Goal: Complete application form

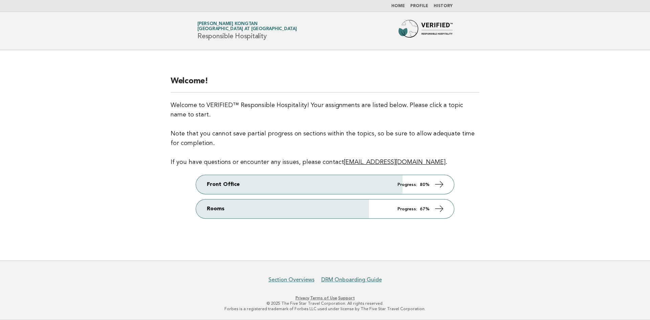
click at [539, 140] on main "Welcome! Welcome to VERIFIED™ Responsible Hospitality! Your assignments are lis…" at bounding box center [325, 155] width 650 height 210
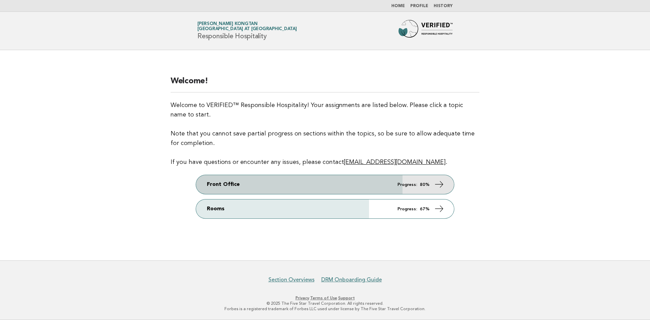
click at [444, 181] on icon at bounding box center [439, 184] width 10 height 10
click at [441, 184] on icon at bounding box center [439, 184] width 10 height 10
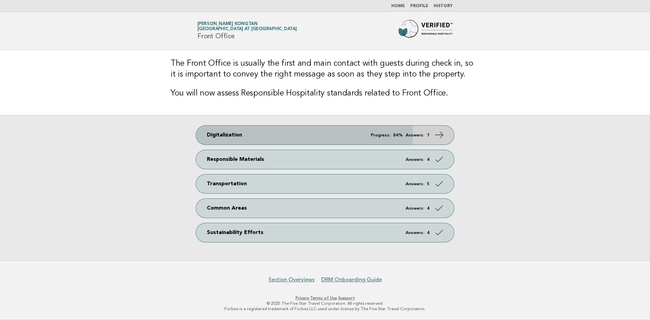
click at [442, 133] on icon at bounding box center [439, 135] width 10 height 10
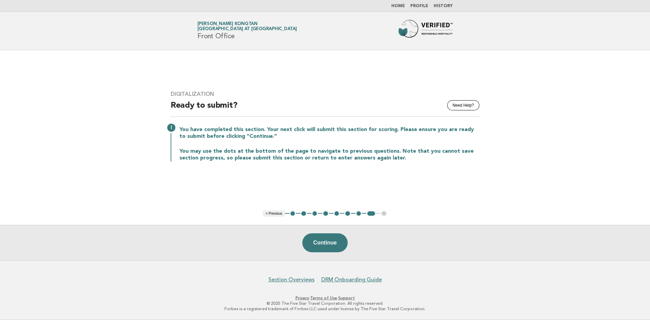
click at [290, 213] on button "1" at bounding box center [292, 213] width 7 height 7
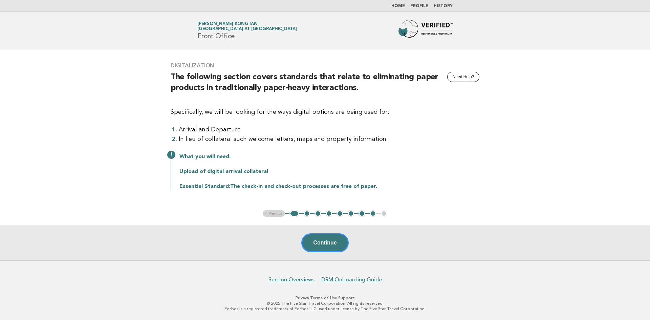
click at [306, 214] on button "2" at bounding box center [307, 213] width 7 height 7
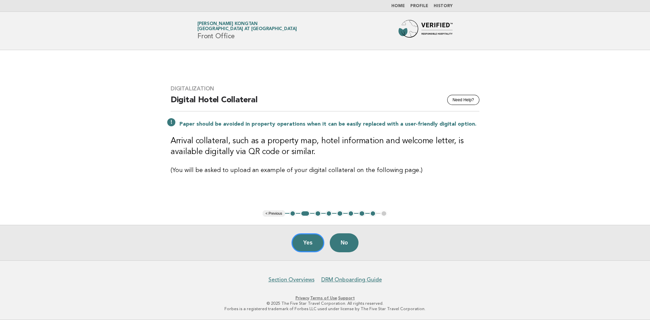
click at [319, 213] on button "3" at bounding box center [317, 213] width 7 height 7
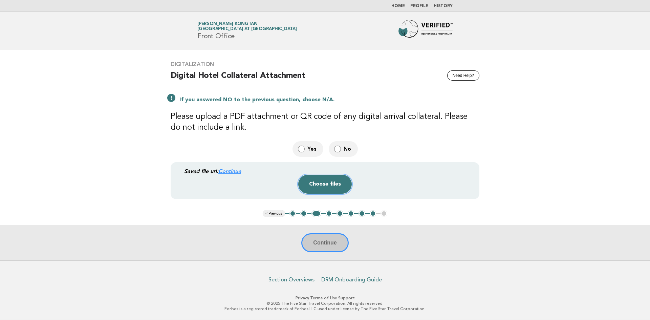
click at [319, 185] on button "Choose files" at bounding box center [324, 184] width 53 height 19
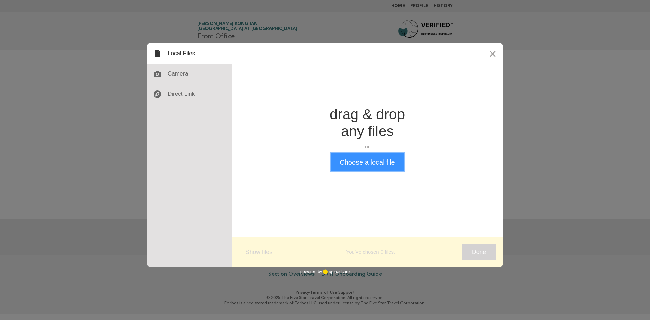
click at [368, 165] on button "Choose a local file" at bounding box center [367, 162] width 72 height 18
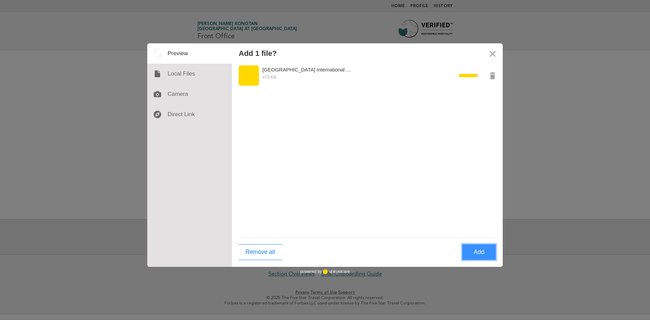
click at [476, 254] on button "Add" at bounding box center [479, 252] width 34 height 16
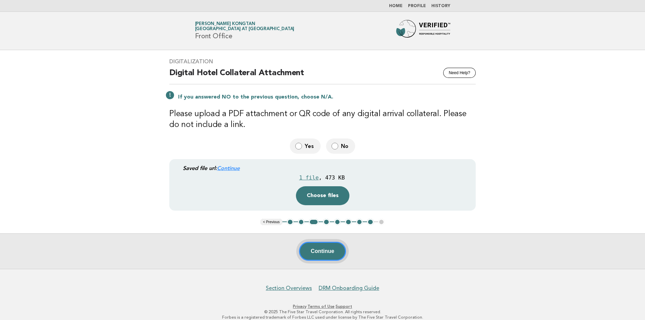
click at [322, 251] on button "Continue" at bounding box center [322, 251] width 47 height 19
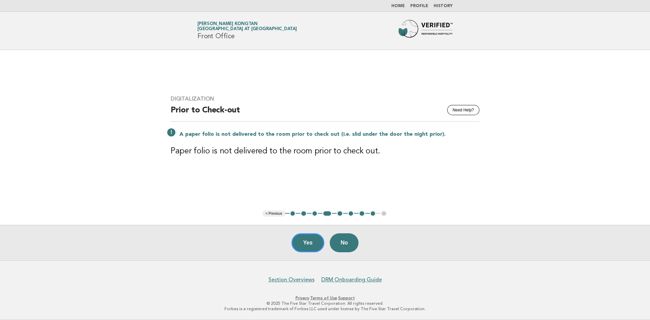
click at [341, 216] on button "5" at bounding box center [340, 213] width 7 height 7
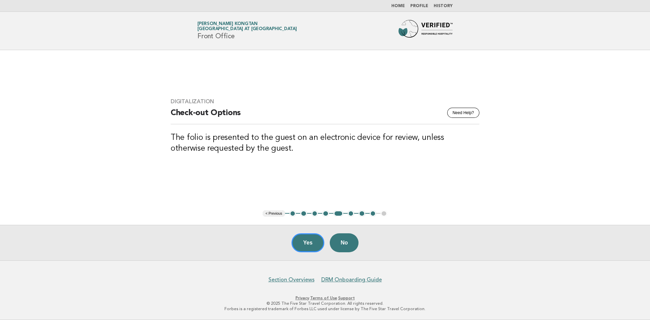
click at [351, 214] on button "6" at bounding box center [351, 213] width 7 height 7
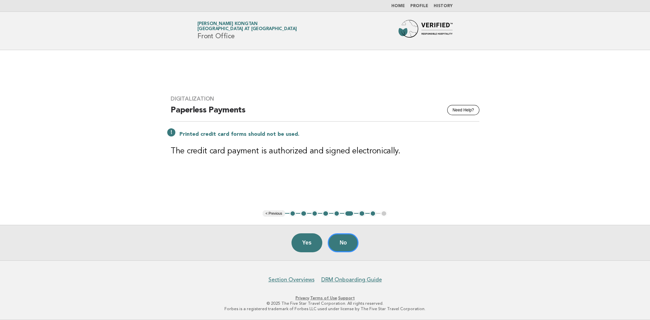
click at [363, 214] on button "7" at bounding box center [362, 213] width 7 height 7
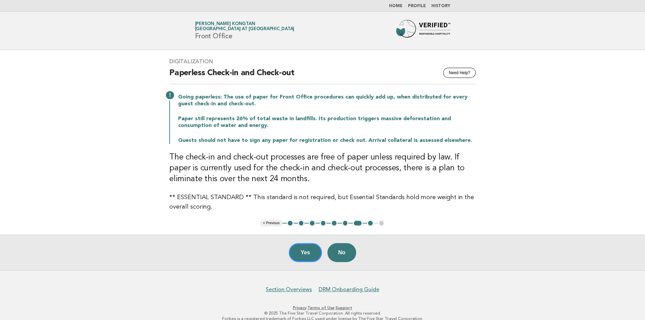
click at [370, 224] on button "8" at bounding box center [370, 223] width 7 height 7
click at [370, 222] on button "8" at bounding box center [370, 223] width 7 height 7
click at [372, 223] on button "8" at bounding box center [370, 223] width 7 height 7
click at [368, 224] on button "8" at bounding box center [370, 223] width 7 height 7
click at [299, 223] on button "2" at bounding box center [301, 223] width 7 height 7
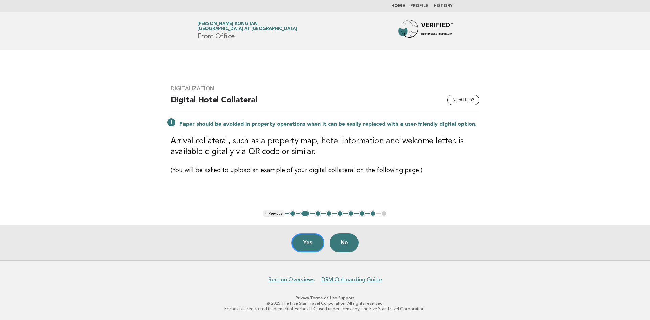
click at [317, 215] on button "3" at bounding box center [317, 213] width 7 height 7
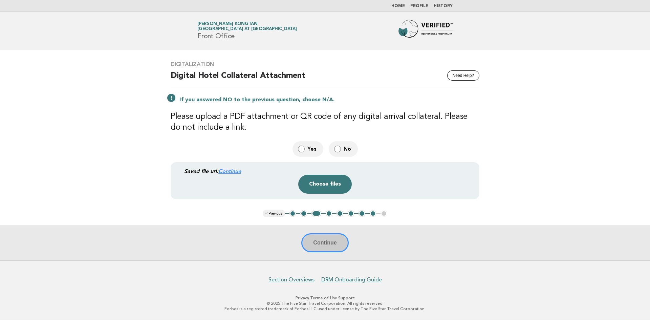
click at [232, 170] on link "Continue" at bounding box center [229, 171] width 23 height 6
click at [324, 181] on button "Choose files" at bounding box center [324, 184] width 53 height 19
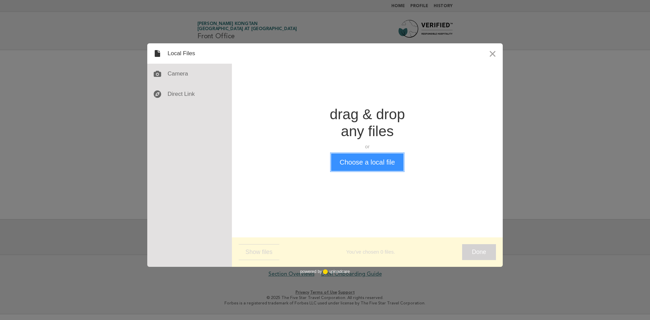
click at [360, 163] on button "Choose a local file" at bounding box center [367, 162] width 72 height 18
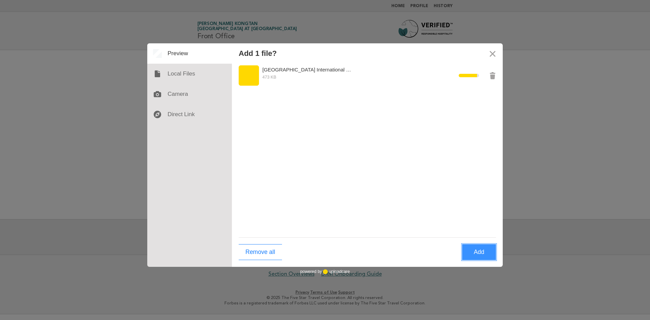
click at [472, 250] on button "Add" at bounding box center [479, 252] width 34 height 16
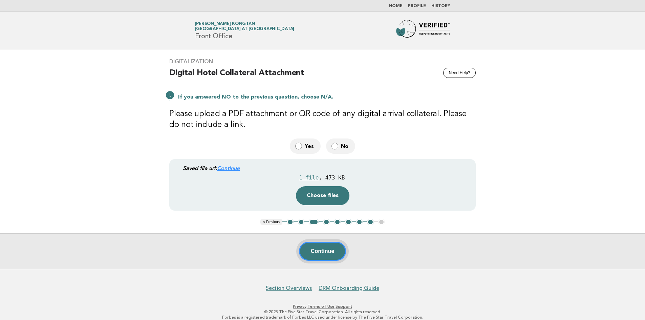
click at [324, 252] on button "Continue" at bounding box center [322, 251] width 47 height 19
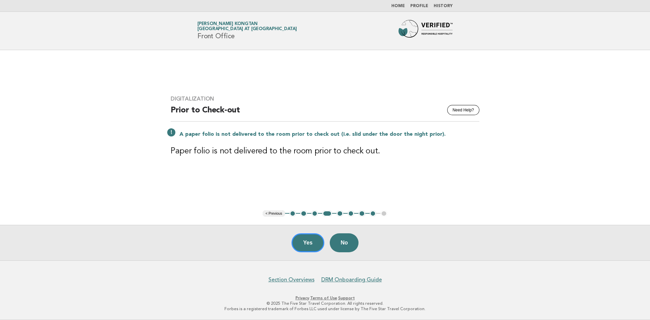
click at [341, 213] on button "5" at bounding box center [340, 213] width 7 height 7
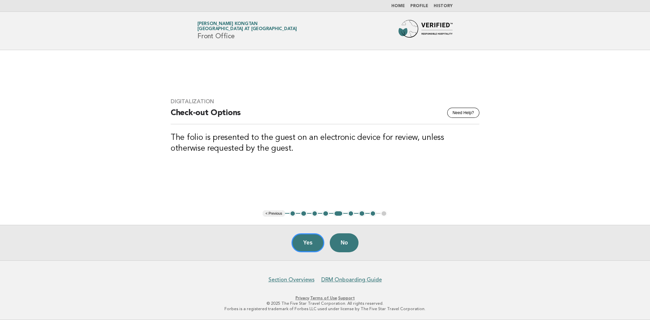
click at [351, 214] on button "6" at bounding box center [351, 213] width 7 height 7
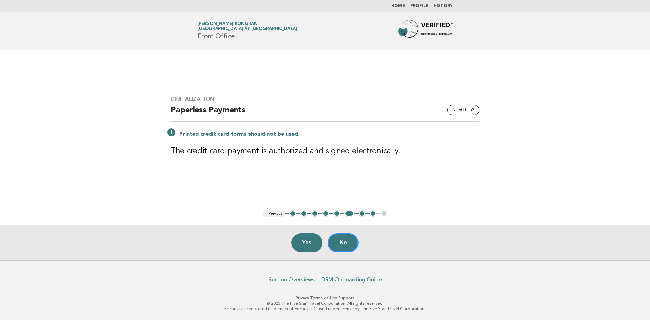
click at [359, 214] on button "7" at bounding box center [362, 213] width 7 height 7
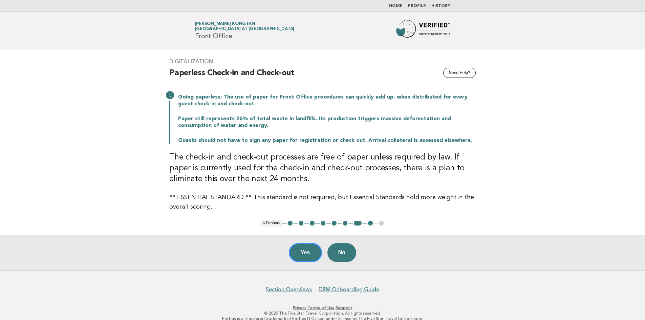
click at [372, 223] on button "8" at bounding box center [370, 223] width 7 height 7
click at [402, 6] on link "Home" at bounding box center [396, 6] width 14 height 4
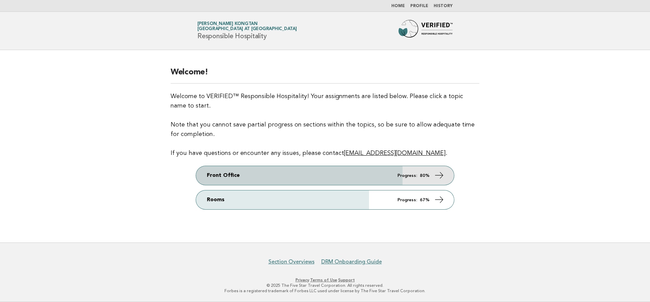
click at [442, 174] on icon at bounding box center [439, 176] width 10 height 10
click at [440, 174] on icon at bounding box center [439, 176] width 10 height 10
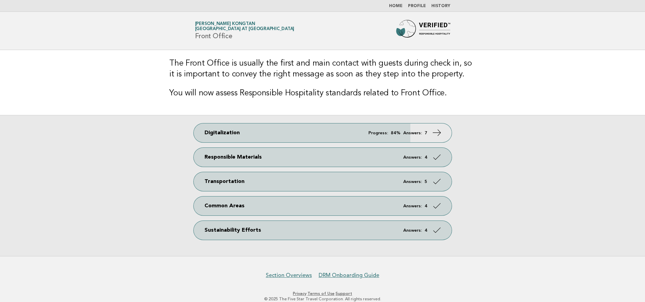
click at [438, 133] on icon at bounding box center [437, 133] width 10 height 10
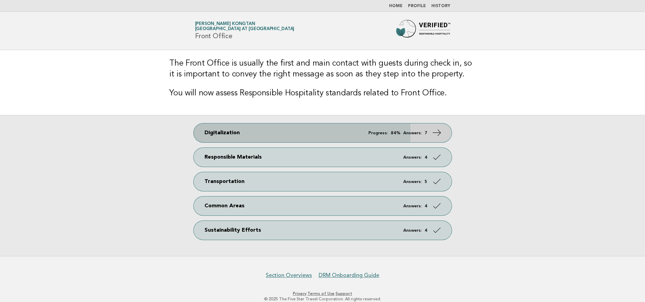
click at [438, 132] on icon at bounding box center [437, 133] width 10 height 10
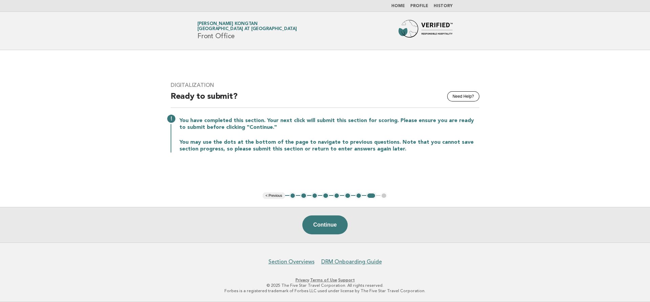
click at [313, 198] on button "3" at bounding box center [314, 196] width 7 height 7
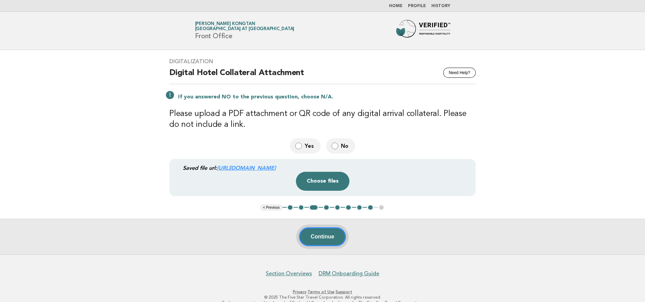
click at [323, 236] on button "Continue" at bounding box center [322, 236] width 47 height 19
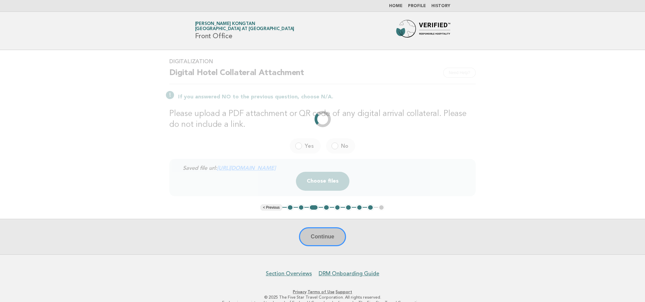
click at [299, 148] on label "Yes" at bounding box center [305, 145] width 31 height 15
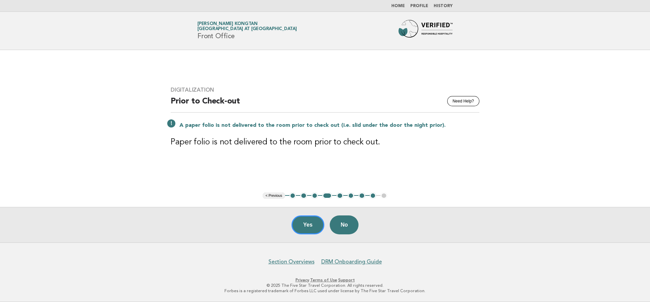
click at [337, 196] on li "5" at bounding box center [340, 196] width 7 height 7
click at [313, 195] on button "3" at bounding box center [314, 196] width 7 height 7
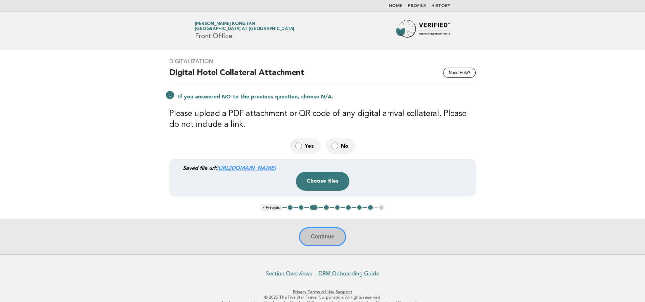
click at [320, 235] on div "Continue" at bounding box center [322, 237] width 645 height 36
click at [330, 181] on button "Choose files" at bounding box center [322, 181] width 53 height 19
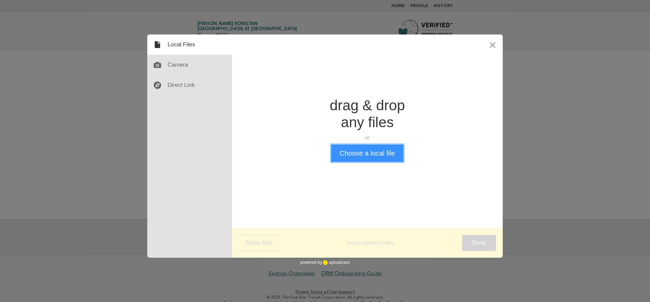
click at [358, 159] on button "Choose a local file" at bounding box center [367, 154] width 72 height 18
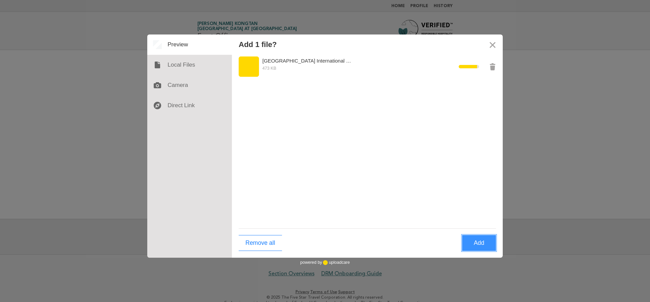
click at [483, 246] on button "Add" at bounding box center [479, 243] width 34 height 16
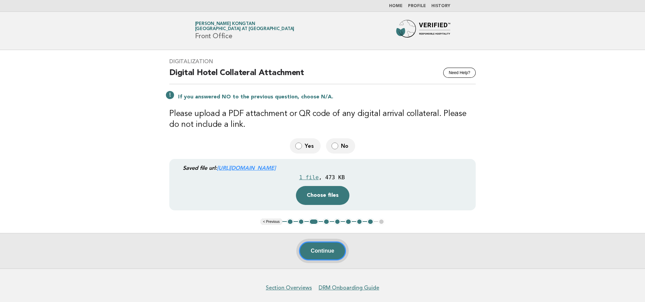
click at [329, 251] on button "Continue" at bounding box center [322, 251] width 47 height 19
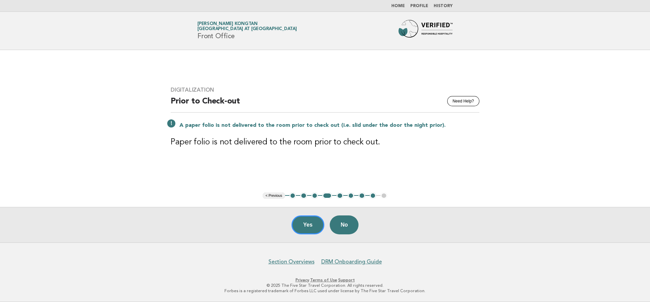
click at [372, 198] on button "8" at bounding box center [373, 196] width 7 height 7
click at [398, 5] on link "Home" at bounding box center [398, 6] width 14 height 4
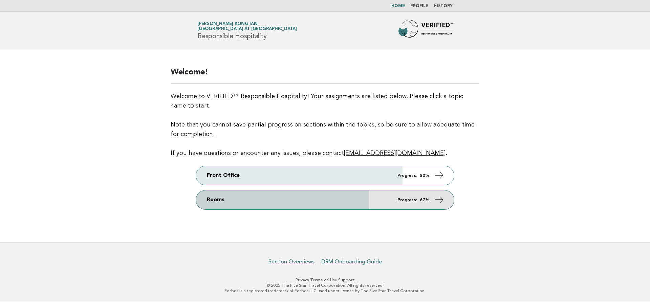
click at [436, 200] on icon at bounding box center [439, 200] width 10 height 10
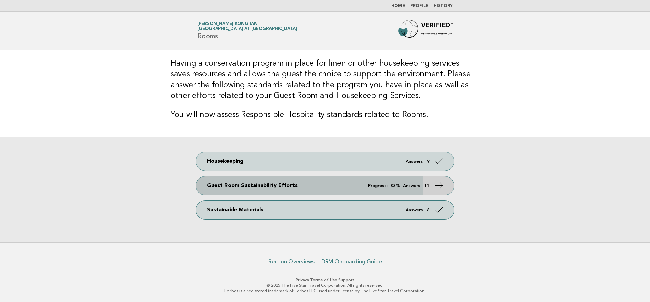
click at [440, 187] on icon at bounding box center [439, 186] width 10 height 10
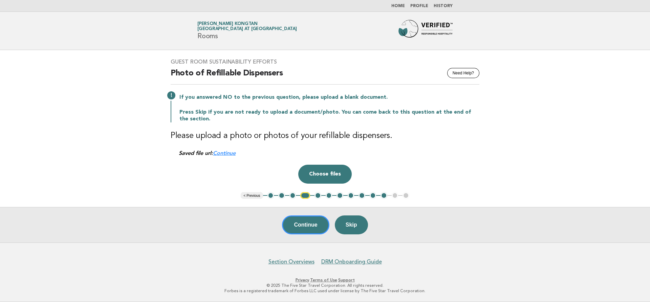
click at [278, 198] on ul "< Previous 1 2 3 4 5 6 7 8 9 10 11 12 13" at bounding box center [325, 195] width 169 height 7
click at [280, 197] on button "2" at bounding box center [281, 195] width 7 height 7
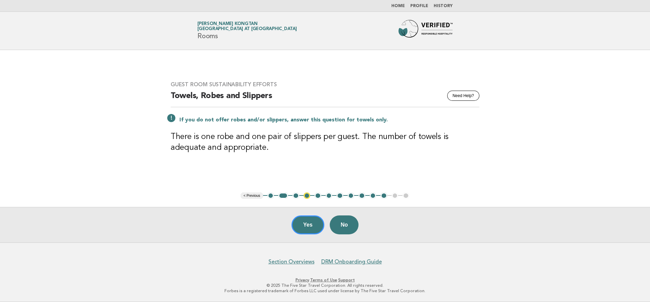
click at [278, 196] on li "2" at bounding box center [283, 196] width 10 height 7
click at [274, 196] on button "1" at bounding box center [270, 196] width 7 height 7
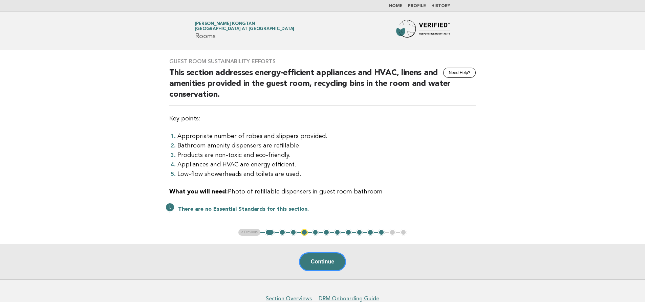
click at [282, 233] on button "2" at bounding box center [282, 232] width 7 height 7
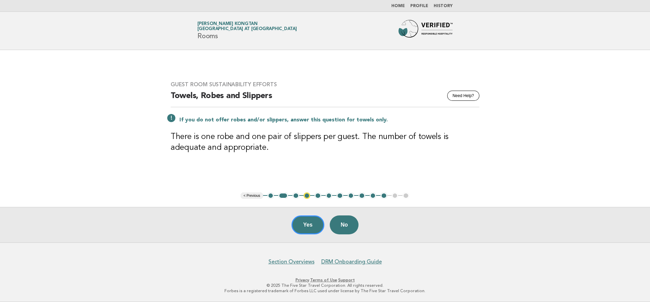
click at [298, 196] on button "3" at bounding box center [295, 196] width 7 height 7
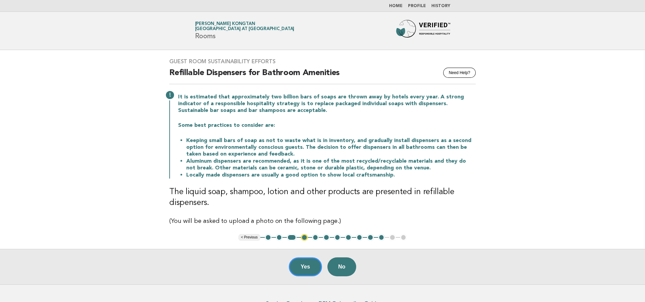
click at [305, 236] on button "4" at bounding box center [304, 237] width 7 height 7
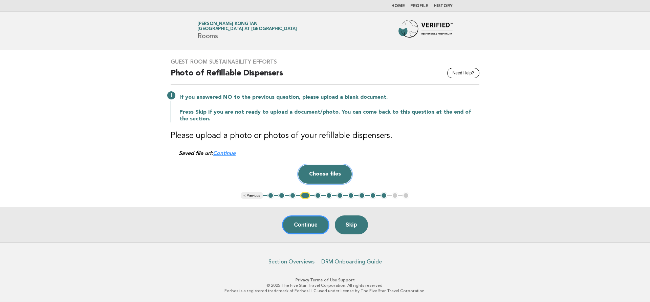
click at [322, 174] on button "Choose files" at bounding box center [324, 174] width 53 height 19
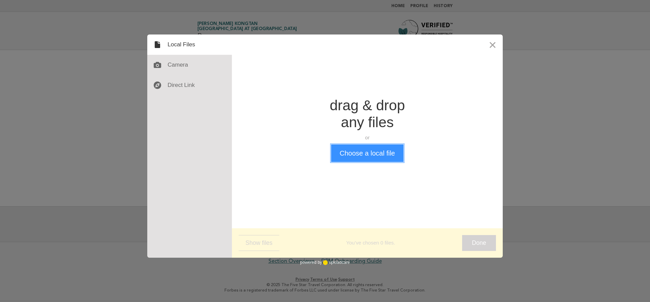
click at [355, 155] on button "Choose a local file" at bounding box center [367, 154] width 72 height 18
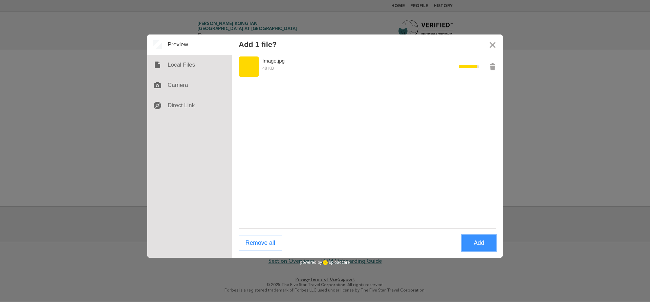
click at [479, 242] on button "Add" at bounding box center [479, 243] width 34 height 16
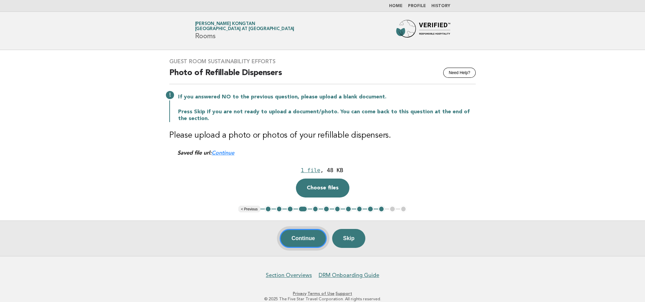
click at [308, 239] on button "Continue" at bounding box center [303, 238] width 47 height 19
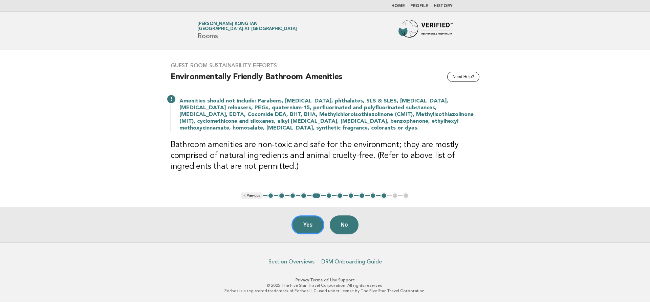
click at [330, 198] on button "6" at bounding box center [329, 196] width 7 height 7
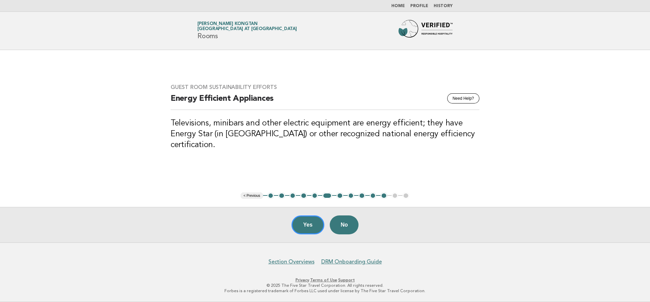
click at [343, 196] on button "7" at bounding box center [340, 196] width 7 height 7
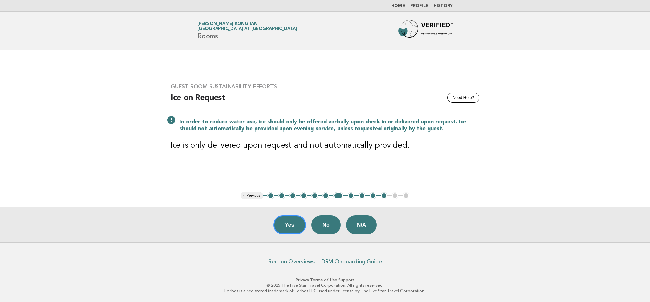
click at [349, 197] on button "8" at bounding box center [351, 196] width 7 height 7
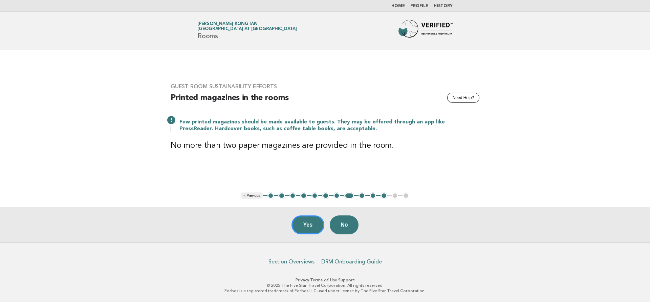
click at [359, 197] on button "9" at bounding box center [362, 196] width 7 height 7
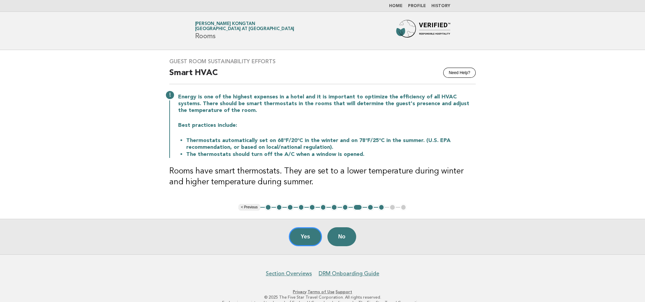
click at [373, 210] on button "10" at bounding box center [370, 207] width 7 height 7
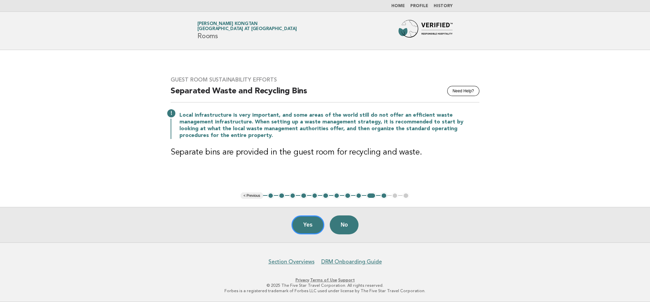
click at [381, 207] on main "Guest Room Sustainability Efforts Need Help? Separated Waste and Recycling Bins…" at bounding box center [325, 146] width 650 height 193
click at [381, 198] on ul "< Previous 1 2 3 4 5 6 7 8 9 10 11 12 13" at bounding box center [325, 196] width 169 height 7
click at [382, 197] on button "11" at bounding box center [384, 196] width 7 height 7
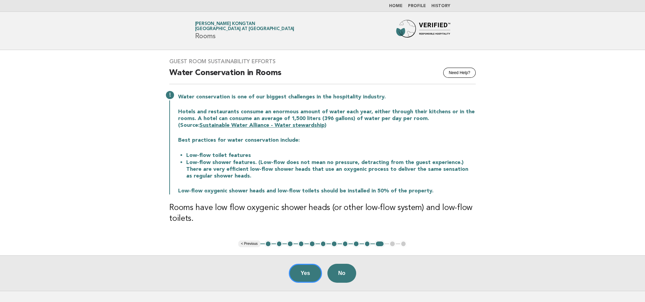
click at [396, 6] on link "Home" at bounding box center [396, 6] width 14 height 4
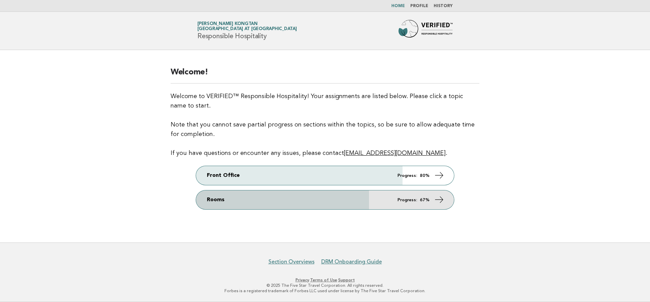
click at [443, 200] on icon at bounding box center [439, 200] width 10 height 10
click at [440, 200] on icon at bounding box center [439, 200] width 10 height 10
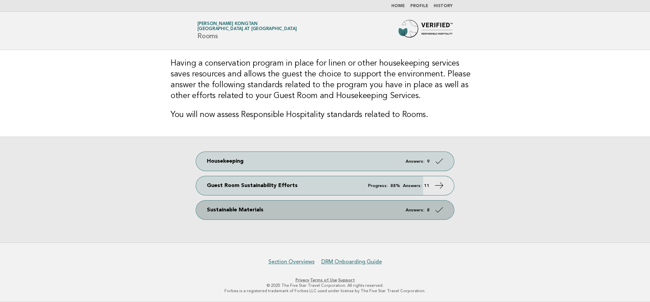
click at [438, 213] on icon at bounding box center [439, 210] width 10 height 10
click at [438, 211] on icon at bounding box center [439, 210] width 10 height 10
drag, startPoint x: 438, startPoint y: 211, endPoint x: 439, endPoint y: 207, distance: 4.5
click at [438, 211] on icon at bounding box center [439, 210] width 10 height 10
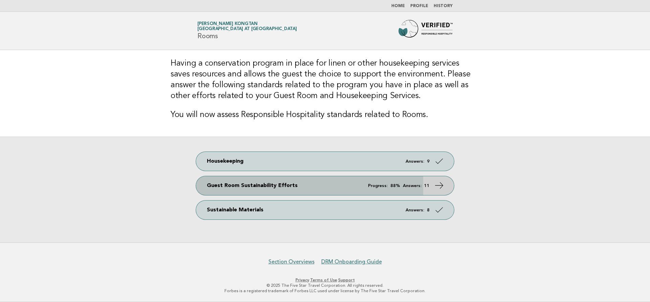
click at [439, 184] on icon at bounding box center [439, 186] width 10 height 10
click at [441, 183] on icon at bounding box center [439, 186] width 10 height 10
click at [442, 185] on icon at bounding box center [439, 186] width 10 height 10
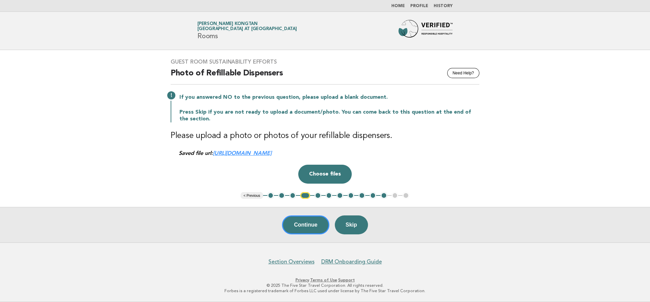
click at [384, 196] on button "11" at bounding box center [384, 195] width 7 height 7
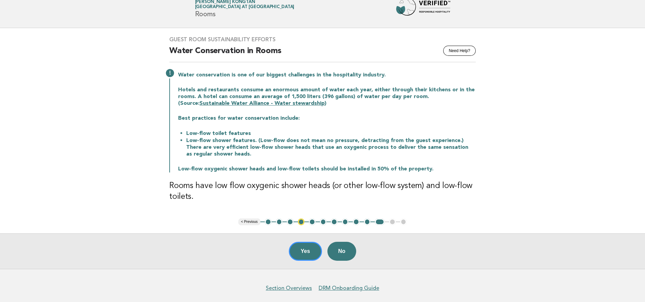
scroll to position [48, 0]
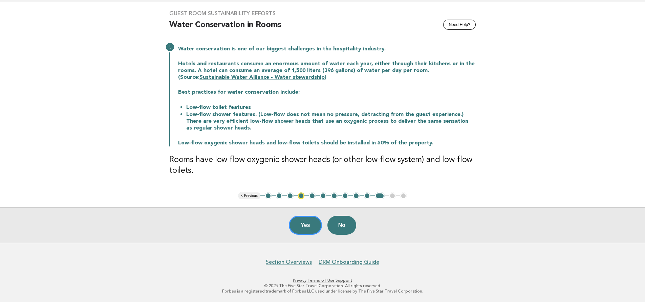
click at [365, 198] on button "10" at bounding box center [367, 196] width 7 height 7
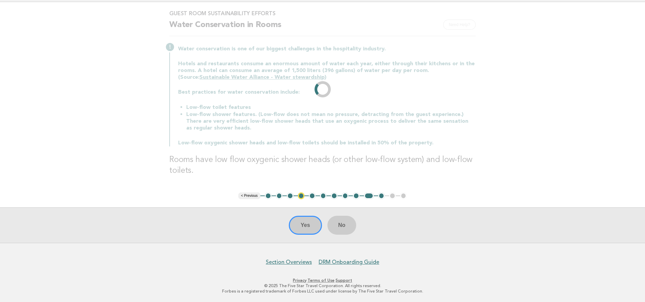
scroll to position [0, 0]
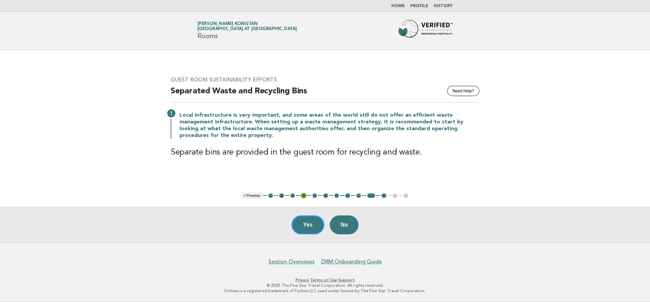
click at [384, 196] on button "11" at bounding box center [384, 196] width 7 height 7
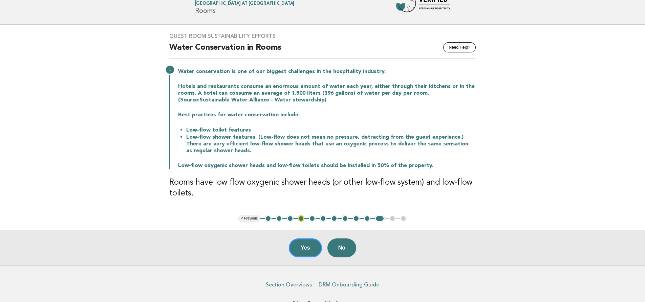
scroll to position [48, 0]
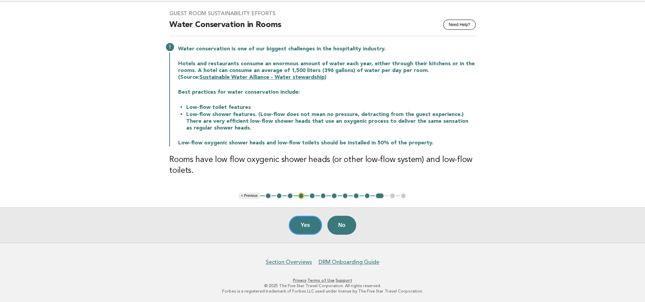
click at [380, 193] on button "11" at bounding box center [380, 196] width 10 height 7
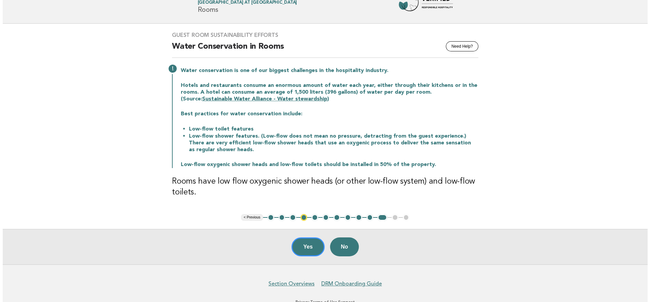
scroll to position [0, 0]
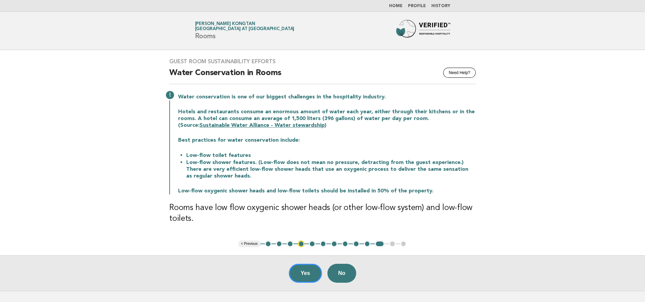
click at [274, 247] on main "Guest Room Sustainability Efforts Need Help? Water Conservation in Rooms Water …" at bounding box center [322, 170] width 645 height 241
click at [278, 244] on button "2" at bounding box center [279, 244] width 7 height 7
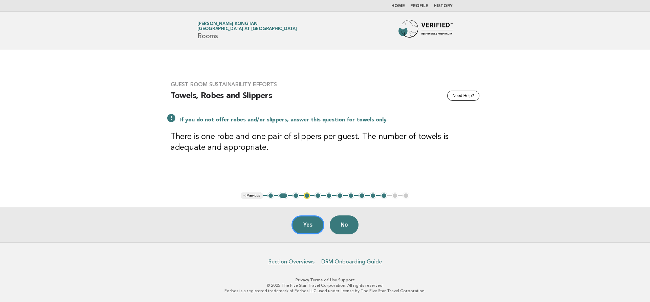
click at [403, 7] on link "Home" at bounding box center [398, 6] width 14 height 4
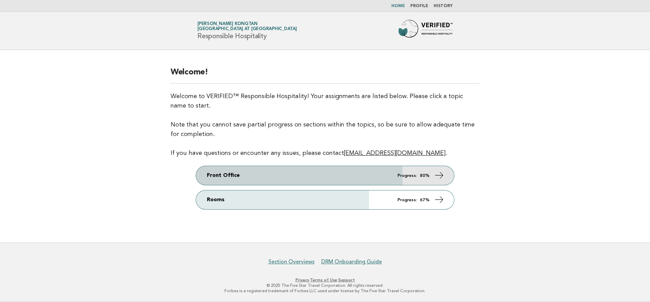
click at [444, 174] on icon at bounding box center [439, 176] width 10 height 10
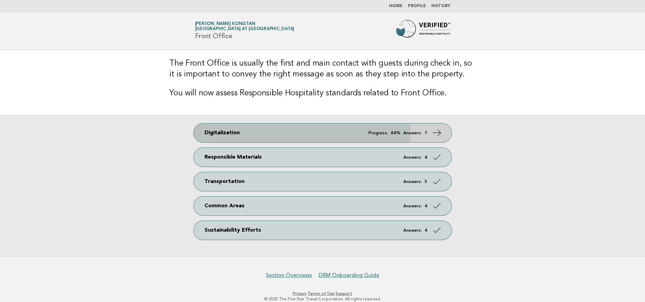
click at [439, 133] on icon at bounding box center [437, 133] width 10 height 10
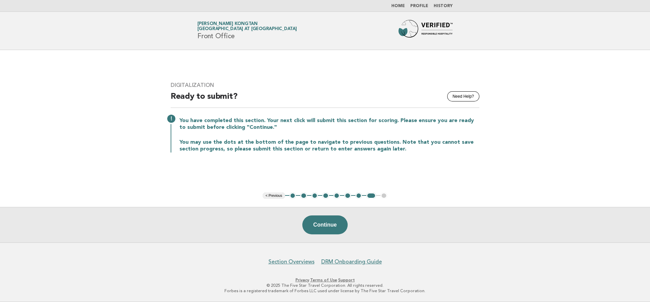
click at [316, 198] on button "3" at bounding box center [314, 196] width 7 height 7
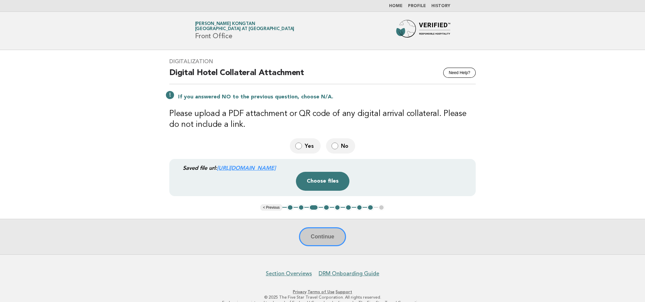
click at [374, 208] on ul "< Previous 1 2 3 4 5 6 7 8 9" at bounding box center [322, 207] width 125 height 7
click at [371, 208] on button "8" at bounding box center [370, 207] width 7 height 7
click at [370, 209] on button "8" at bounding box center [370, 207] width 7 height 7
click at [369, 207] on button "8" at bounding box center [370, 207] width 7 height 7
click at [325, 209] on button "4" at bounding box center [326, 207] width 7 height 7
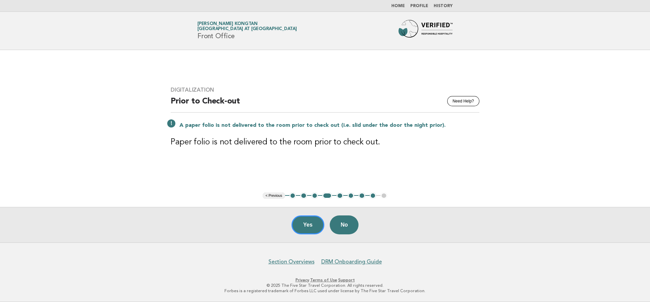
click at [313, 198] on button "3" at bounding box center [314, 196] width 7 height 7
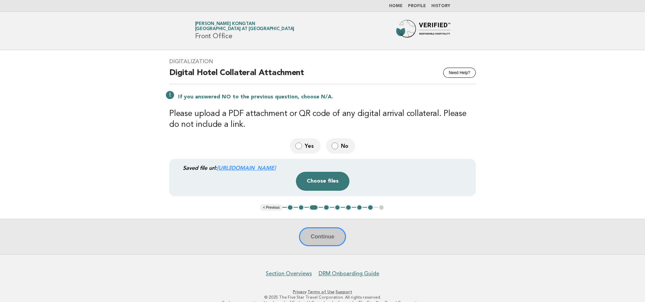
click at [323, 239] on div "Continue" at bounding box center [322, 237] width 645 height 36
click at [324, 237] on div "Continue" at bounding box center [322, 237] width 645 height 36
click at [316, 236] on div "Continue" at bounding box center [322, 237] width 645 height 36
click at [322, 241] on div "Continue" at bounding box center [322, 237] width 645 height 36
click at [325, 236] on div "Continue" at bounding box center [322, 237] width 645 height 36
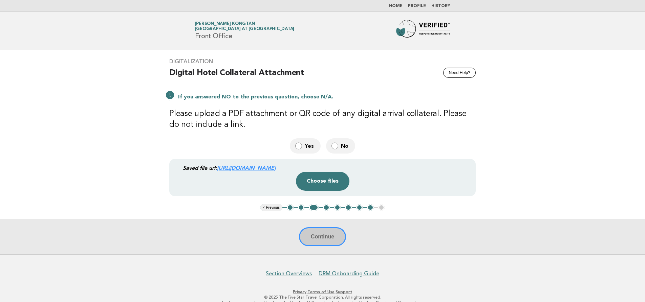
click at [325, 236] on div "Continue" at bounding box center [322, 237] width 645 height 36
click at [302, 243] on div "Continue" at bounding box center [322, 237] width 645 height 36
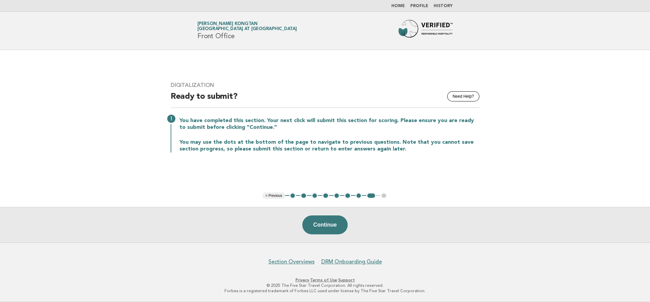
click at [315, 197] on button "3" at bounding box center [314, 196] width 7 height 7
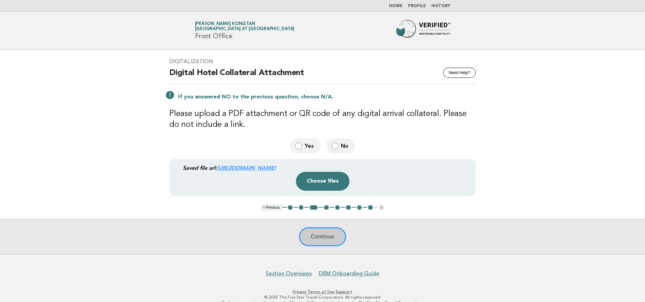
click at [340, 145] on label "No" at bounding box center [340, 145] width 29 height 15
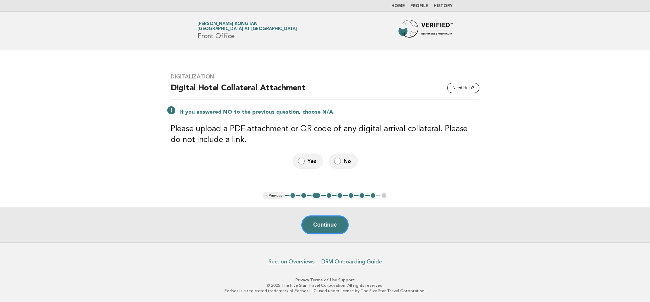
click at [298, 160] on label "Yes" at bounding box center [307, 161] width 31 height 15
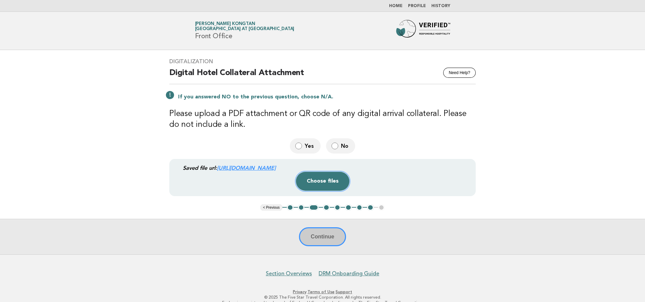
click at [332, 179] on button "Choose files" at bounding box center [322, 181] width 53 height 19
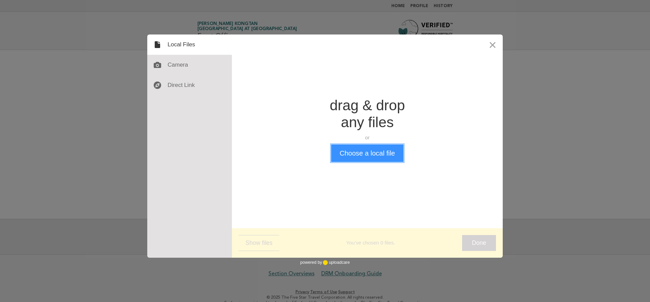
click at [366, 158] on button "Choose a local file" at bounding box center [367, 154] width 72 height 18
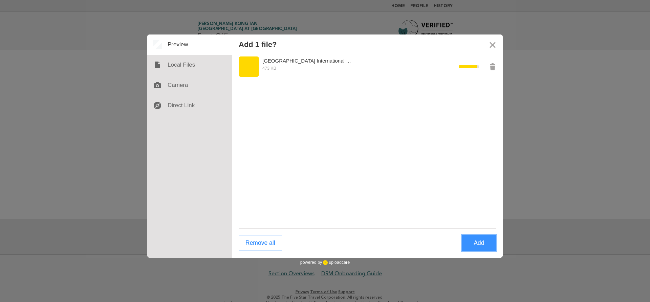
click at [480, 245] on button "Add" at bounding box center [479, 243] width 34 height 16
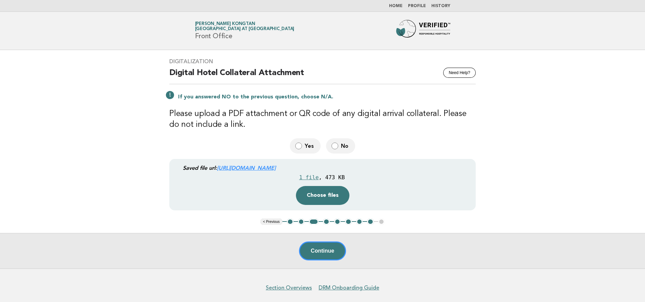
click at [321, 252] on button "Continue" at bounding box center [322, 251] width 47 height 19
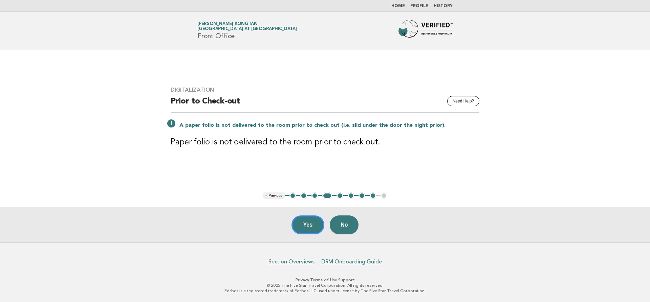
click at [373, 196] on button "8" at bounding box center [373, 196] width 7 height 7
click at [306, 227] on button "Yes" at bounding box center [307, 225] width 33 height 19
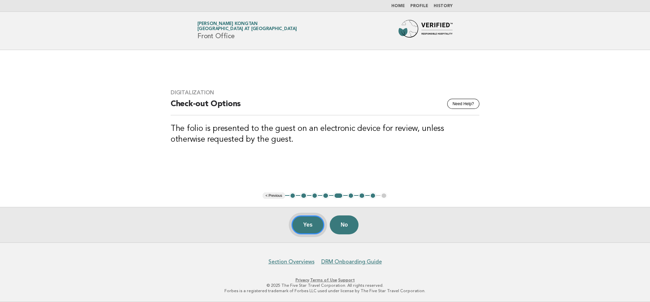
click at [306, 225] on button "Yes" at bounding box center [307, 225] width 33 height 19
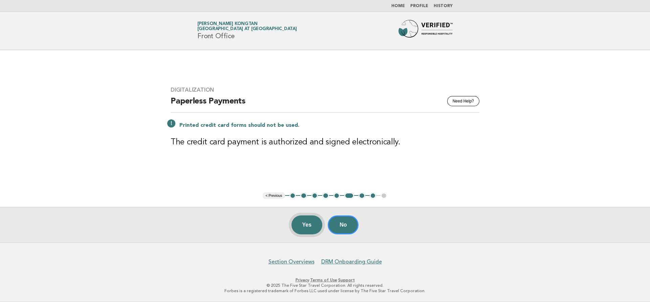
click at [309, 227] on button "Yes" at bounding box center [306, 225] width 31 height 19
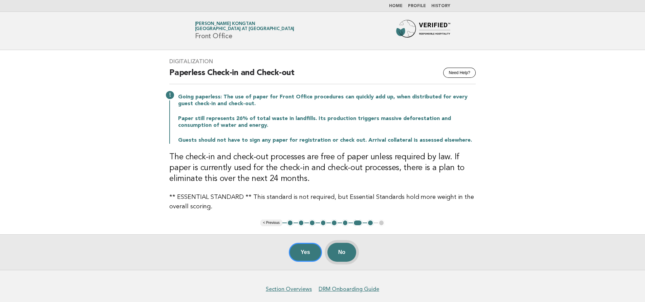
click at [346, 255] on button "No" at bounding box center [341, 252] width 29 height 19
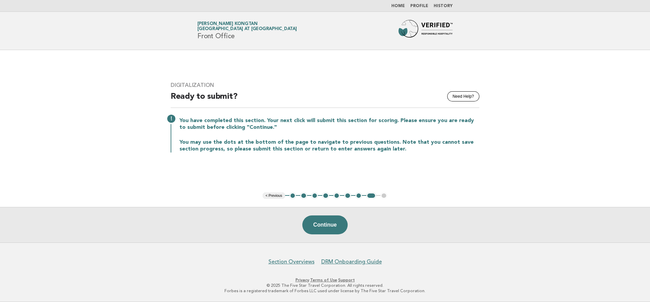
click at [357, 198] on button "7" at bounding box center [358, 196] width 7 height 7
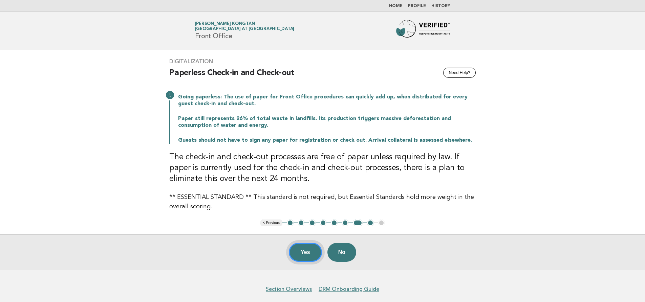
click at [305, 254] on button "Yes" at bounding box center [305, 252] width 33 height 19
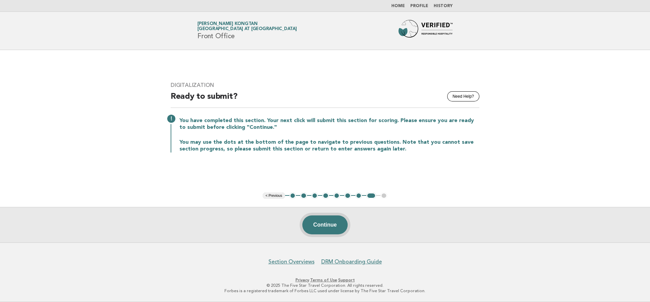
click at [333, 227] on button "Continue" at bounding box center [324, 225] width 45 height 19
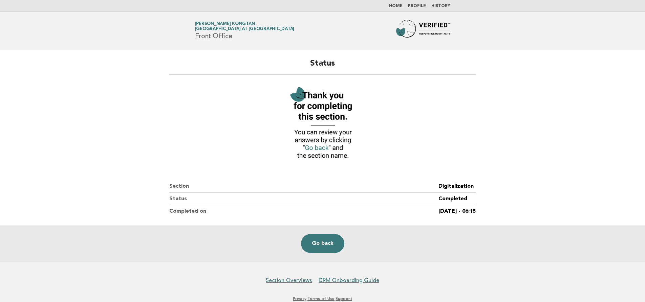
click at [398, 5] on link "Home" at bounding box center [396, 6] width 14 height 4
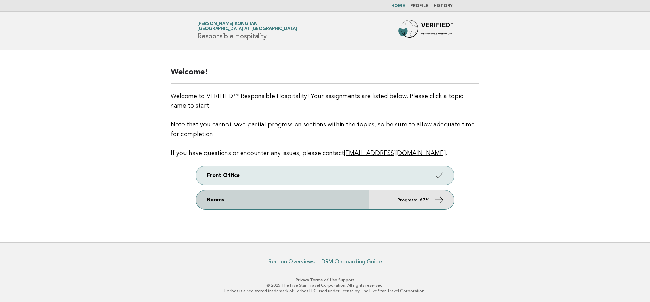
click at [442, 199] on icon at bounding box center [439, 200] width 10 height 10
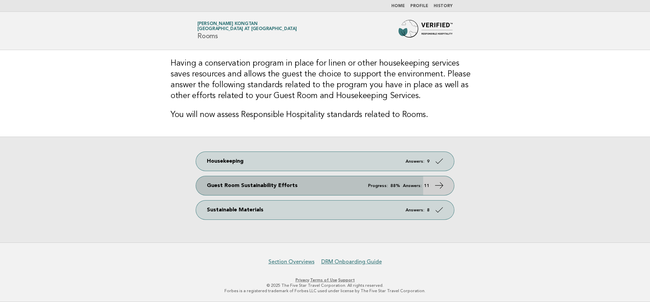
click at [438, 184] on icon at bounding box center [439, 186] width 10 height 10
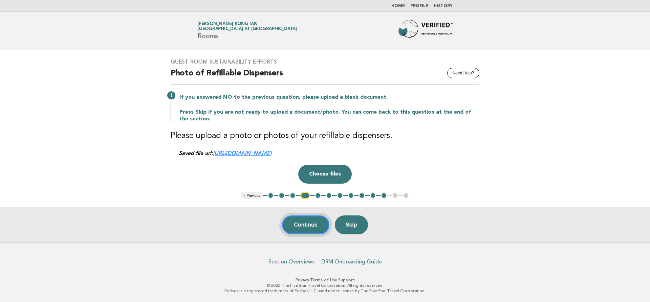
click at [312, 225] on button "Continue" at bounding box center [305, 225] width 47 height 19
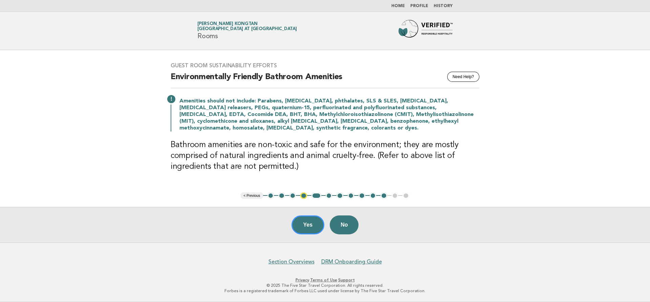
click at [383, 197] on button "11" at bounding box center [384, 196] width 7 height 7
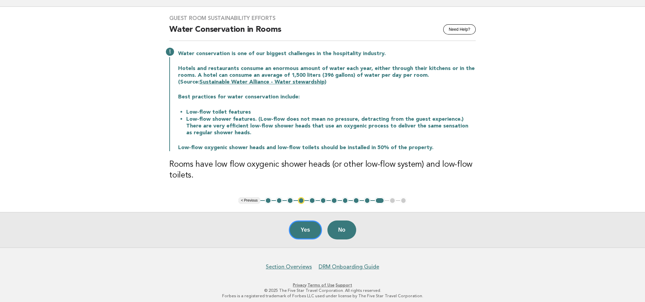
scroll to position [48, 0]
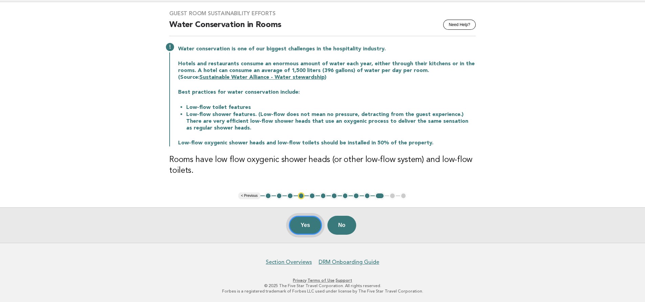
click at [309, 225] on button "Yes" at bounding box center [305, 225] width 33 height 19
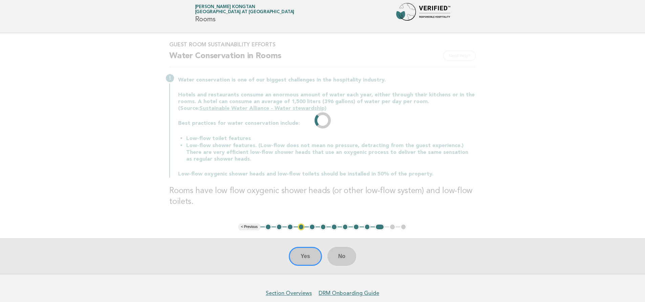
scroll to position [0, 0]
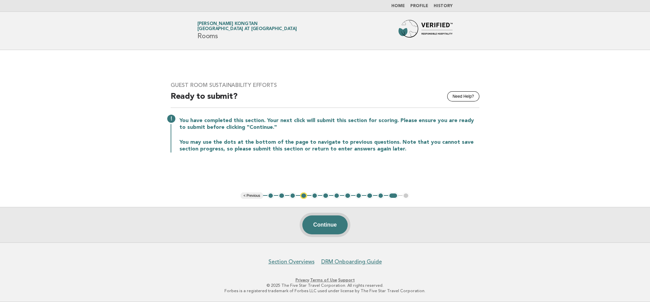
click at [329, 224] on button "Continue" at bounding box center [324, 225] width 45 height 19
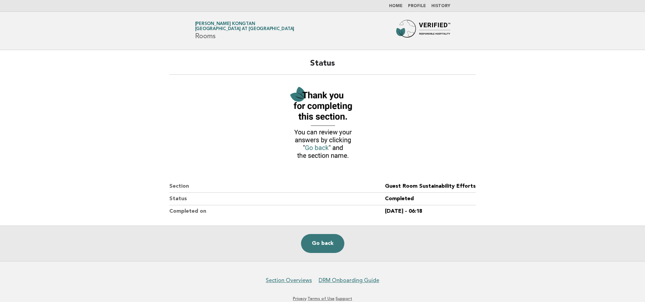
click at [400, 7] on link "Home" at bounding box center [396, 6] width 14 height 4
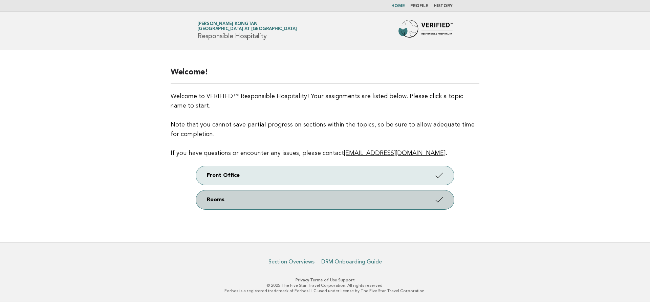
click at [438, 200] on icon at bounding box center [439, 200] width 10 height 10
